Goal: Find specific page/section: Find specific page/section

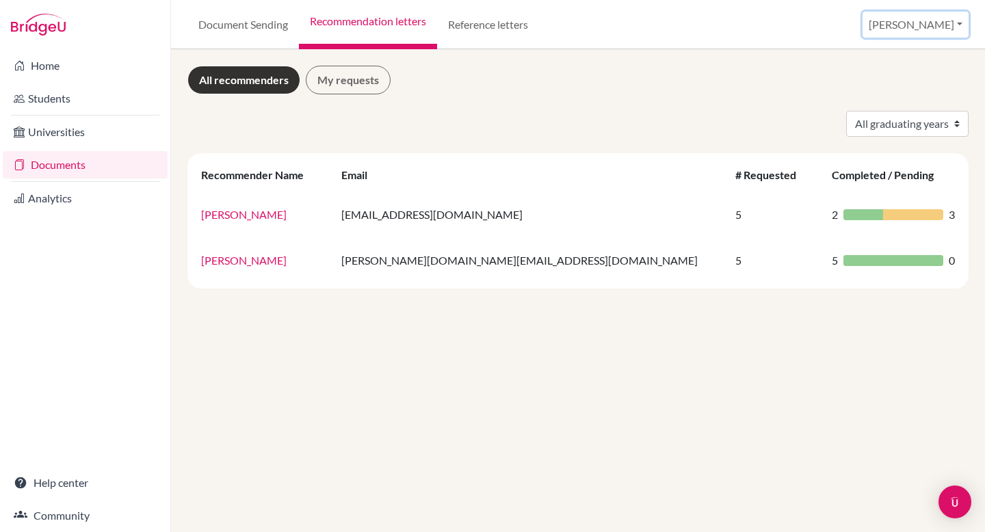
click at [932, 16] on button "[PERSON_NAME]" at bounding box center [916, 25] width 106 height 26
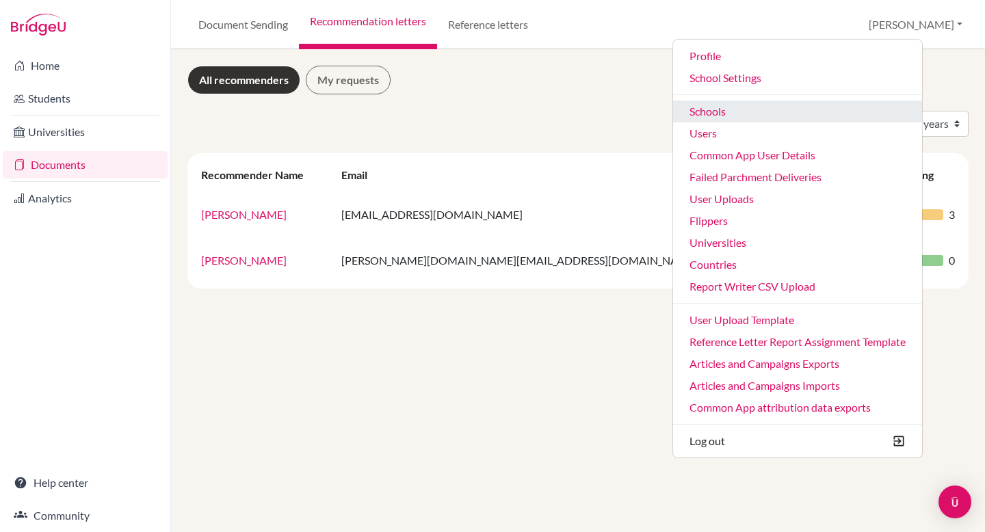
click at [817, 119] on link "Schools" at bounding box center [797, 112] width 249 height 22
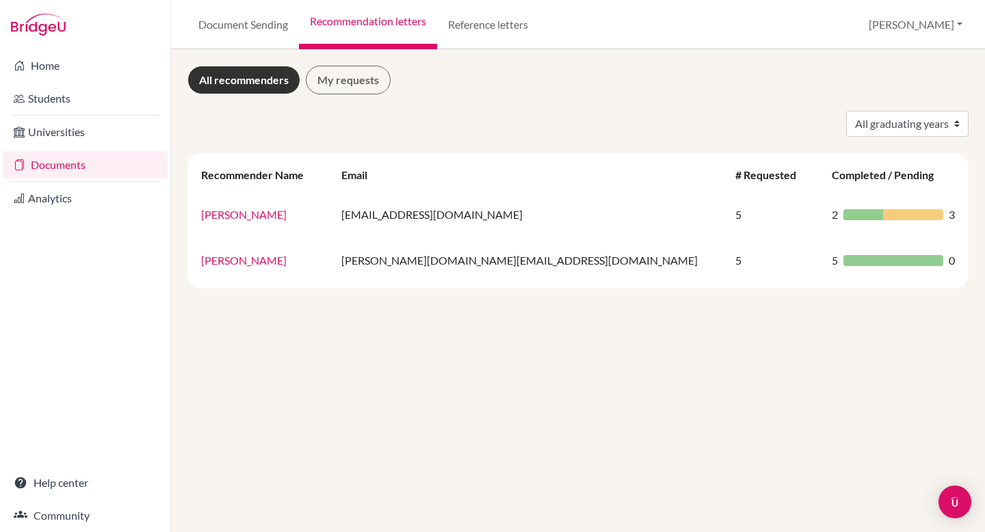
click at [817, 119] on div "All graduating years 2024" at bounding box center [578, 124] width 802 height 26
click at [923, 21] on button "[PERSON_NAME]" at bounding box center [916, 25] width 106 height 26
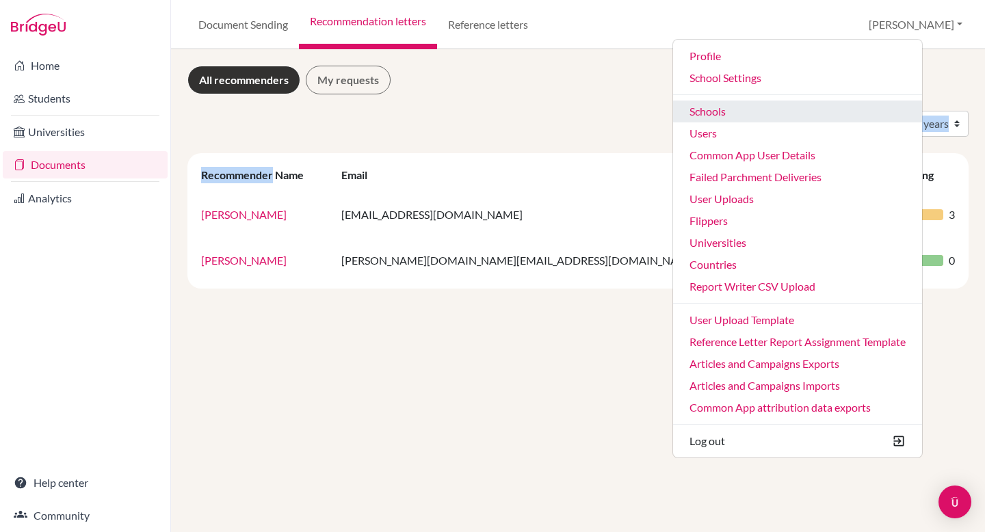
click at [851, 116] on link "Schools" at bounding box center [797, 112] width 249 height 22
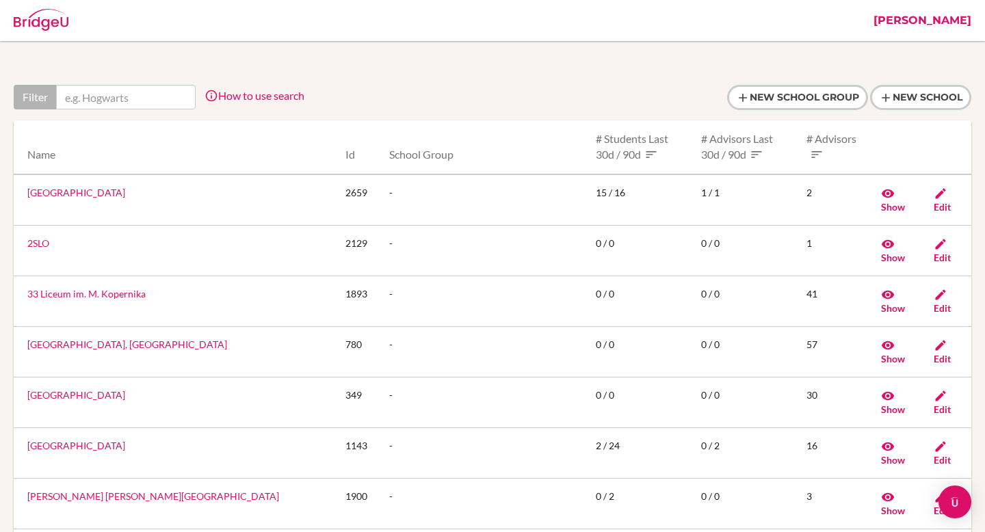
click at [79, 97] on input "text" at bounding box center [126, 97] width 140 height 25
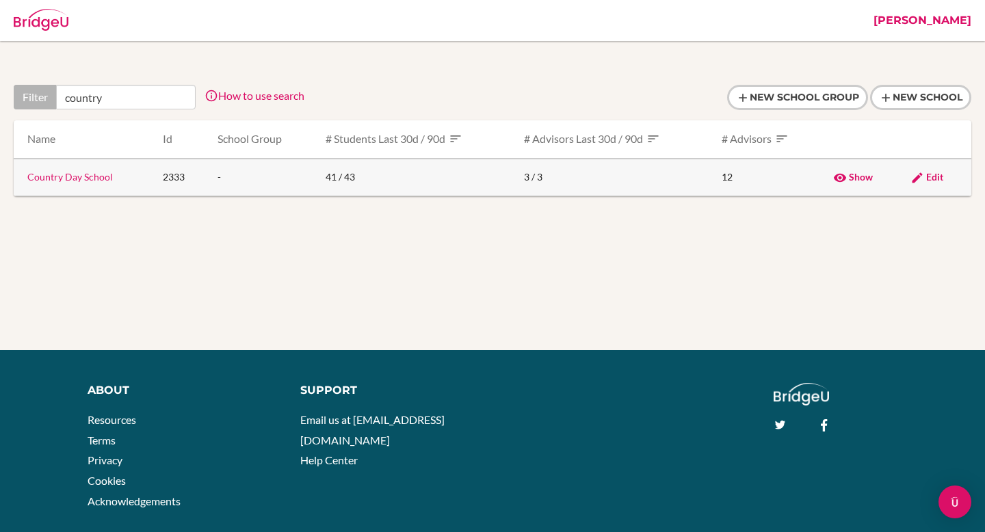
type input "country"
click at [75, 176] on link "Country Day School" at bounding box center [69, 177] width 85 height 12
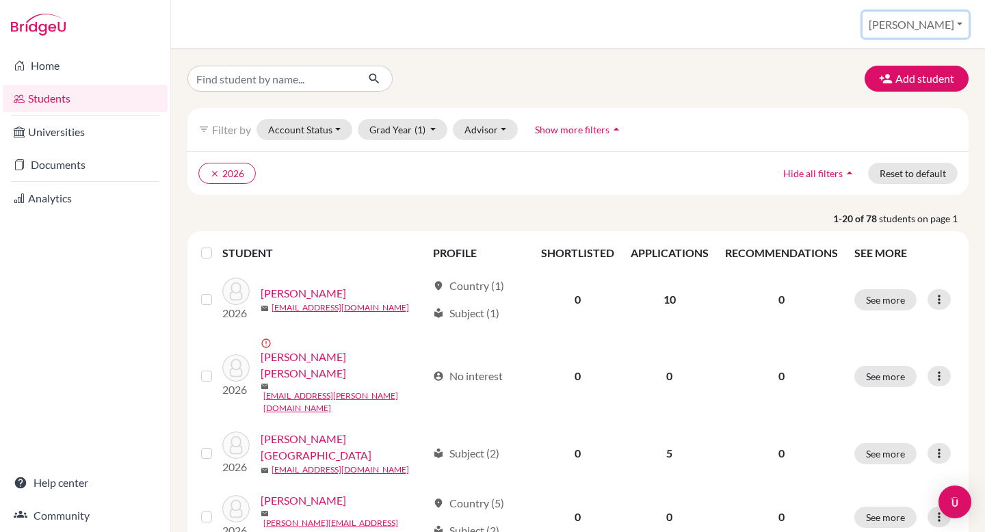
click at [937, 18] on button "[PERSON_NAME]" at bounding box center [916, 25] width 106 height 26
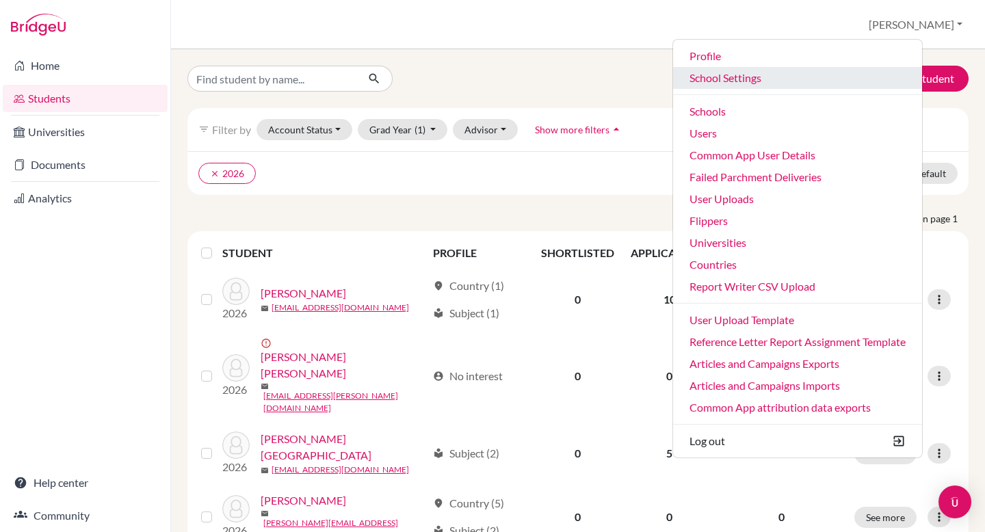
click at [814, 87] on link "School Settings" at bounding box center [797, 78] width 249 height 22
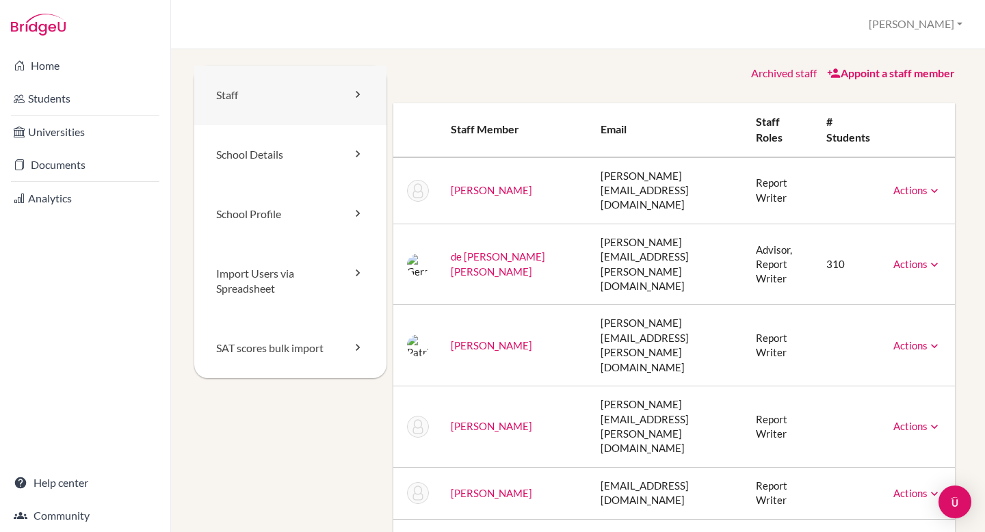
click at [299, 84] on link "Staff" at bounding box center [290, 96] width 192 height 60
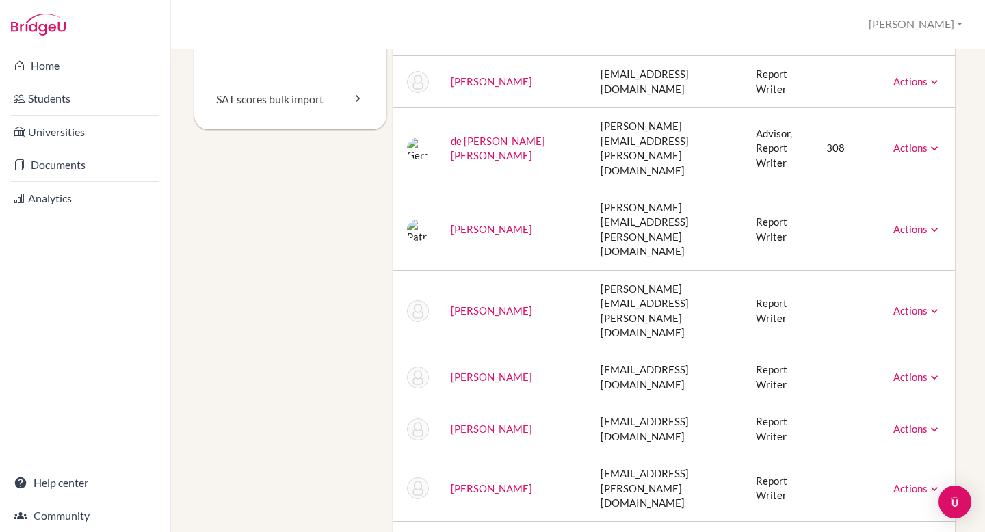
scroll to position [396, 0]
